Goal: Task Accomplishment & Management: Use online tool/utility

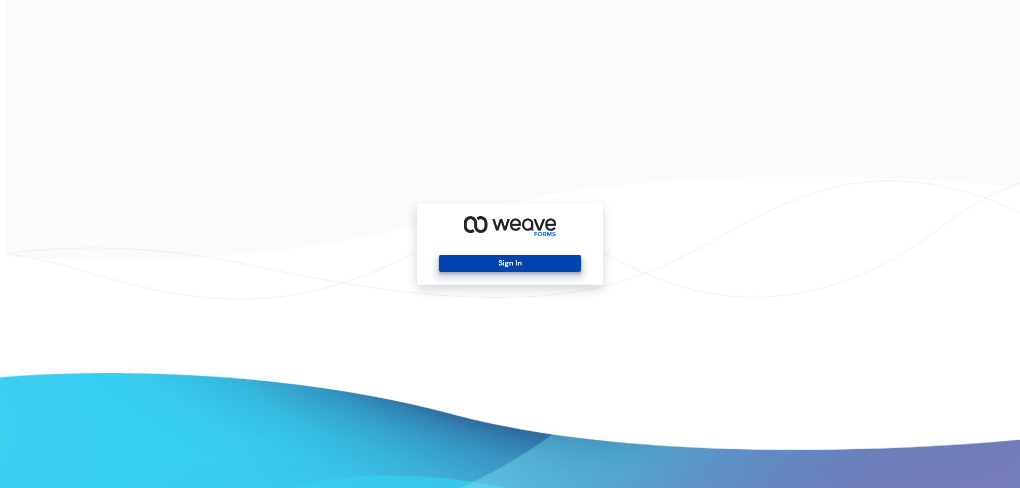
click at [529, 270] on button "Sign In" at bounding box center [510, 263] width 142 height 17
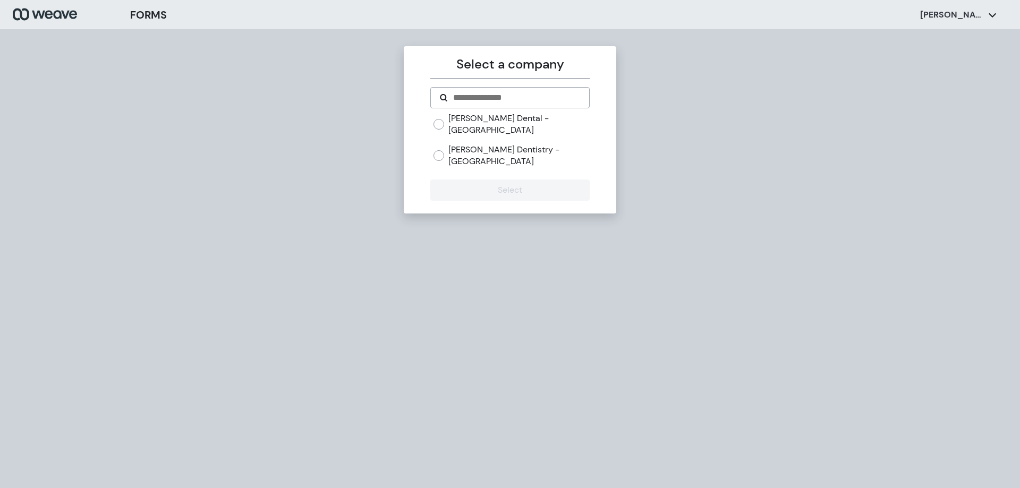
drag, startPoint x: 505, startPoint y: 139, endPoint x: 503, endPoint y: 146, distance: 7.9
click at [505, 144] on label "[PERSON_NAME] Dentistry - [GEOGRAPHIC_DATA]" at bounding box center [519, 155] width 141 height 23
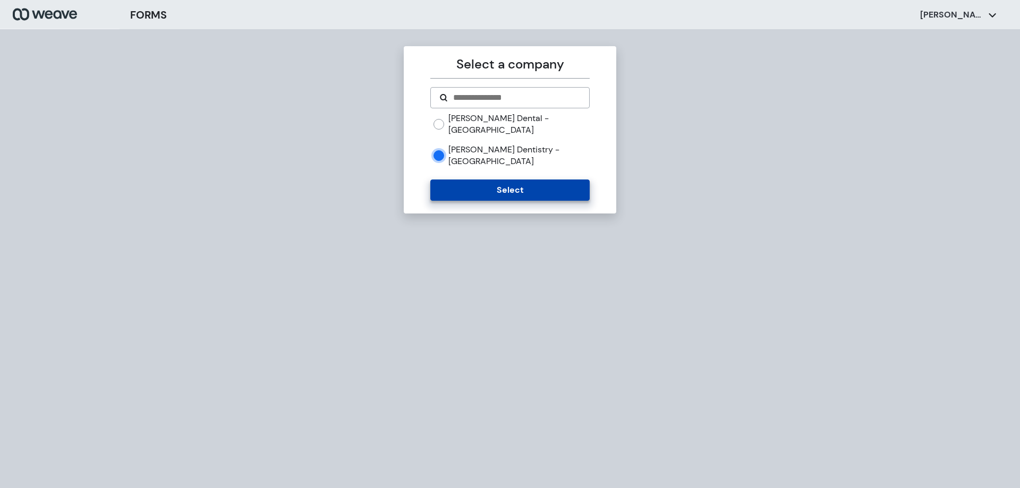
click at [495, 180] on button "Select" at bounding box center [509, 190] width 159 height 21
